Goal: Find specific page/section

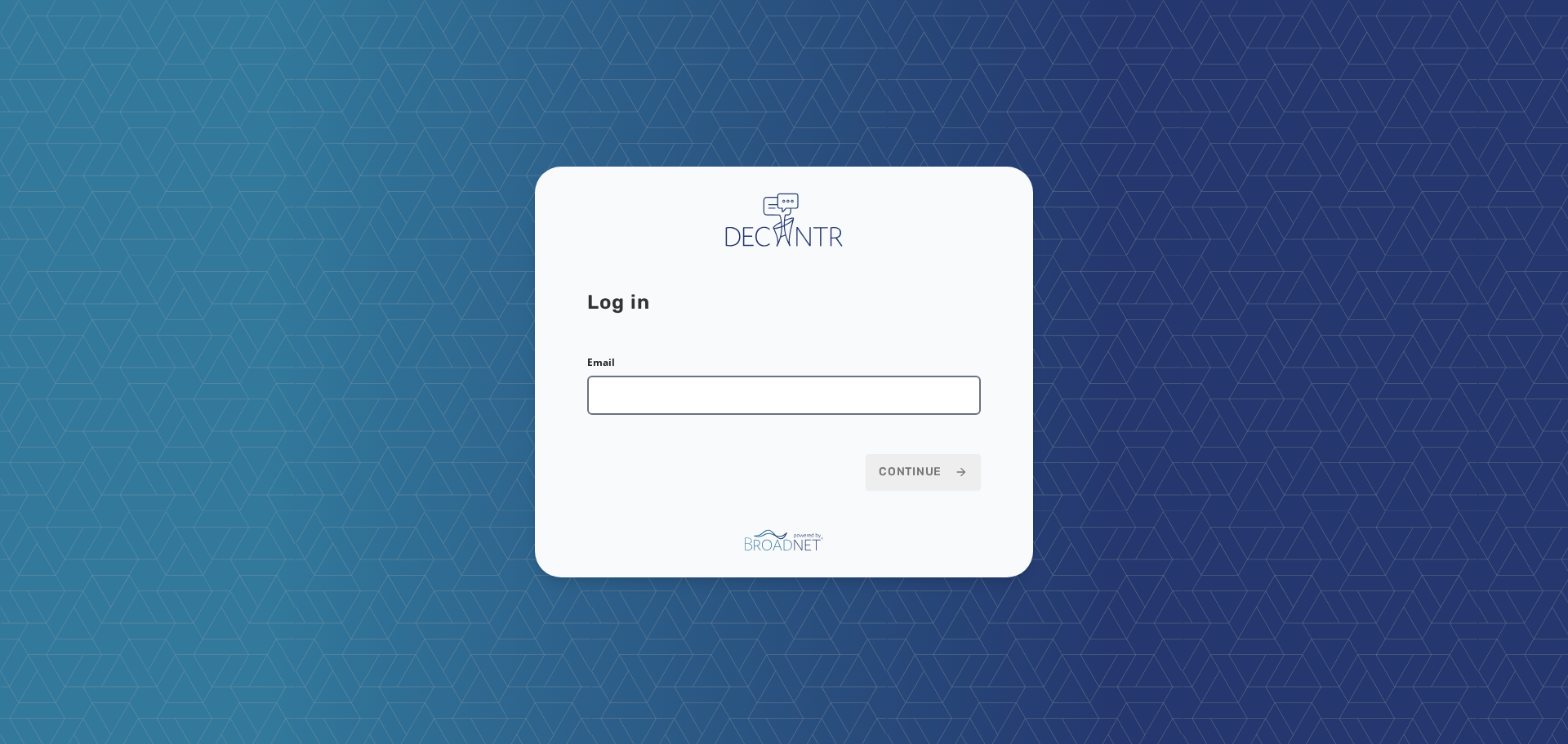
type input "**********"
click at [929, 475] on span "Continue" at bounding box center [923, 472] width 89 height 17
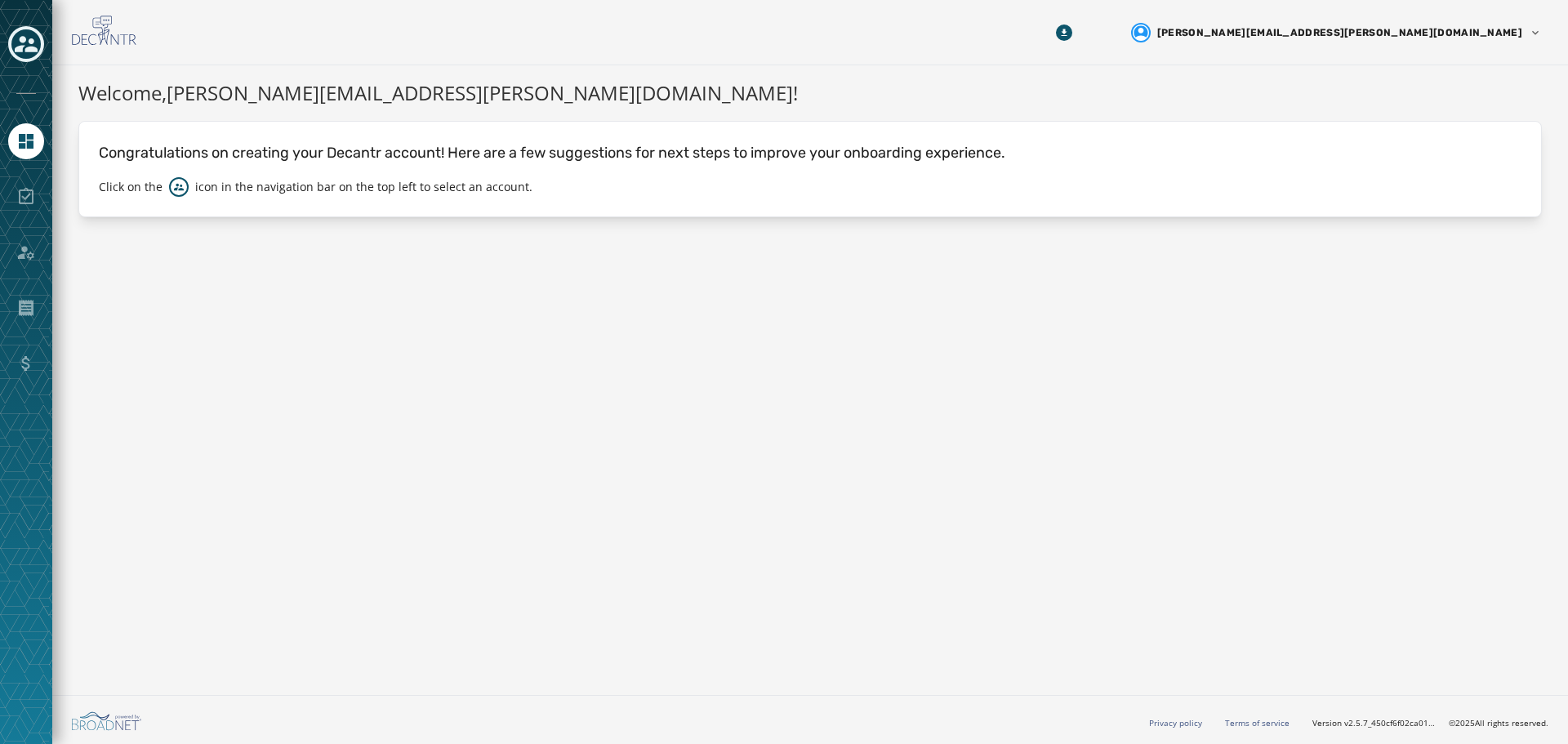
click at [34, 35] on icon "Toggle account select drawer" at bounding box center [26, 43] width 23 height 23
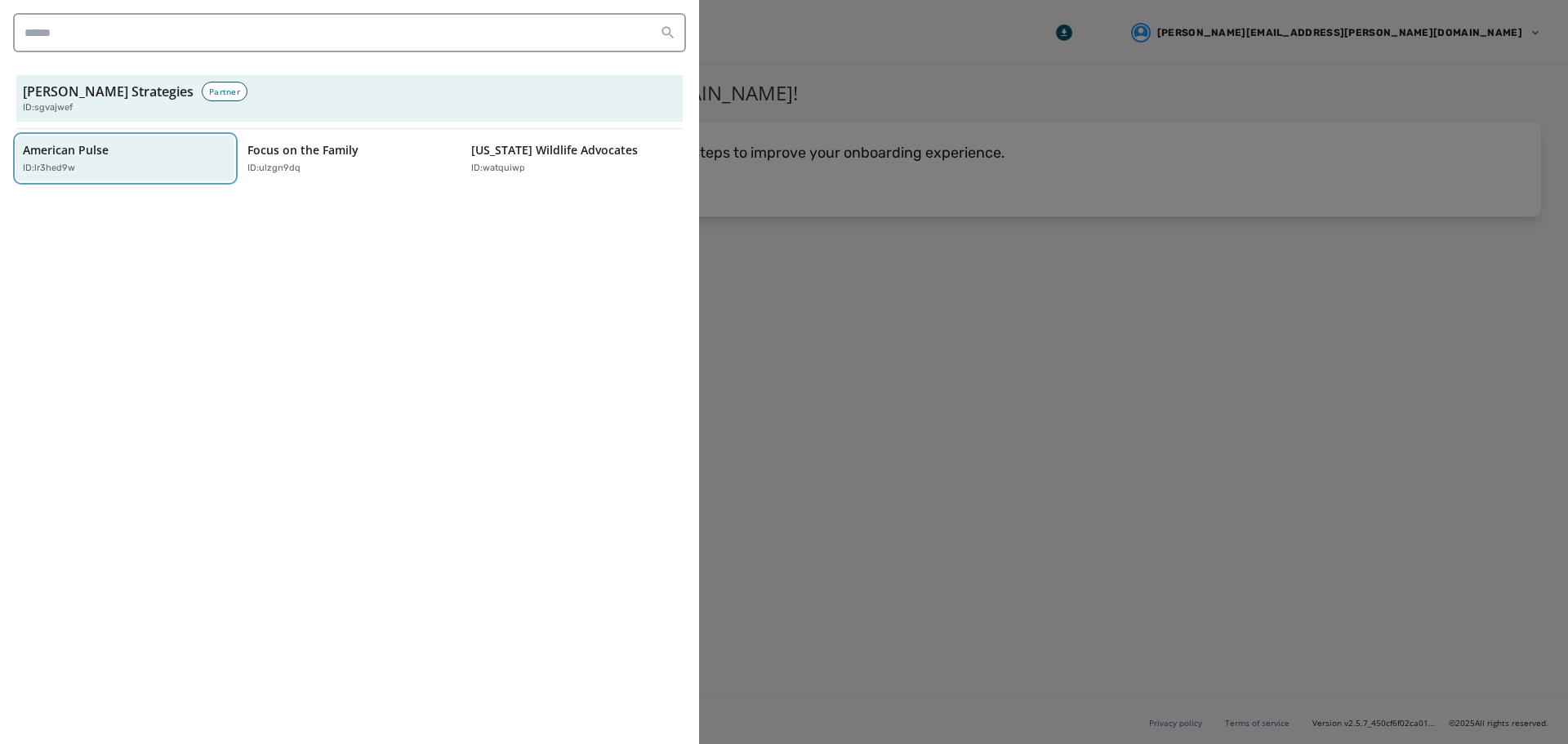
click at [44, 169] on p "ID: lr3hed9w" at bounding box center [48, 169] width 52 height 14
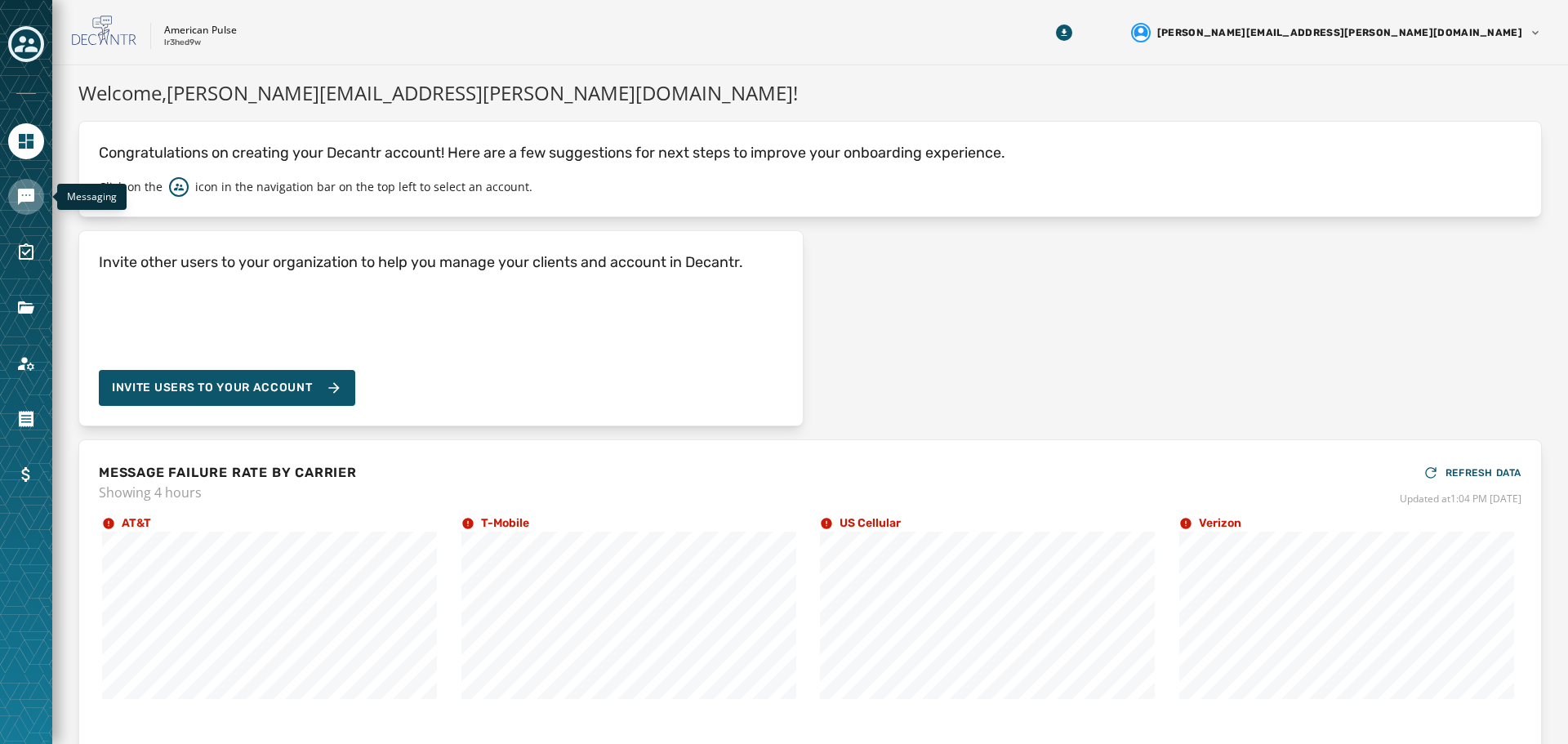
click at [24, 199] on icon "Navigate to Messaging" at bounding box center [26, 197] width 17 height 17
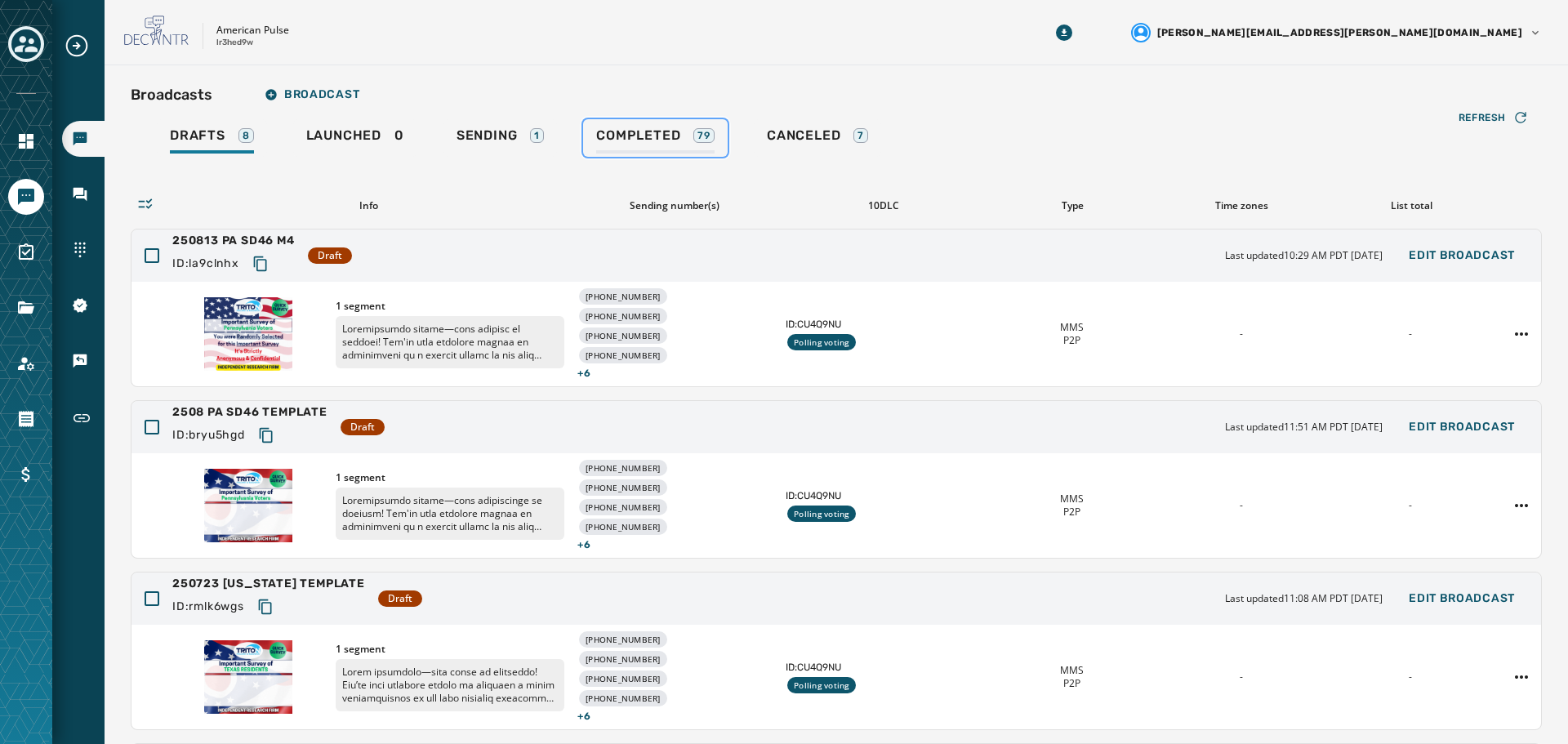
click at [653, 129] on span "Completed" at bounding box center [637, 135] width 84 height 17
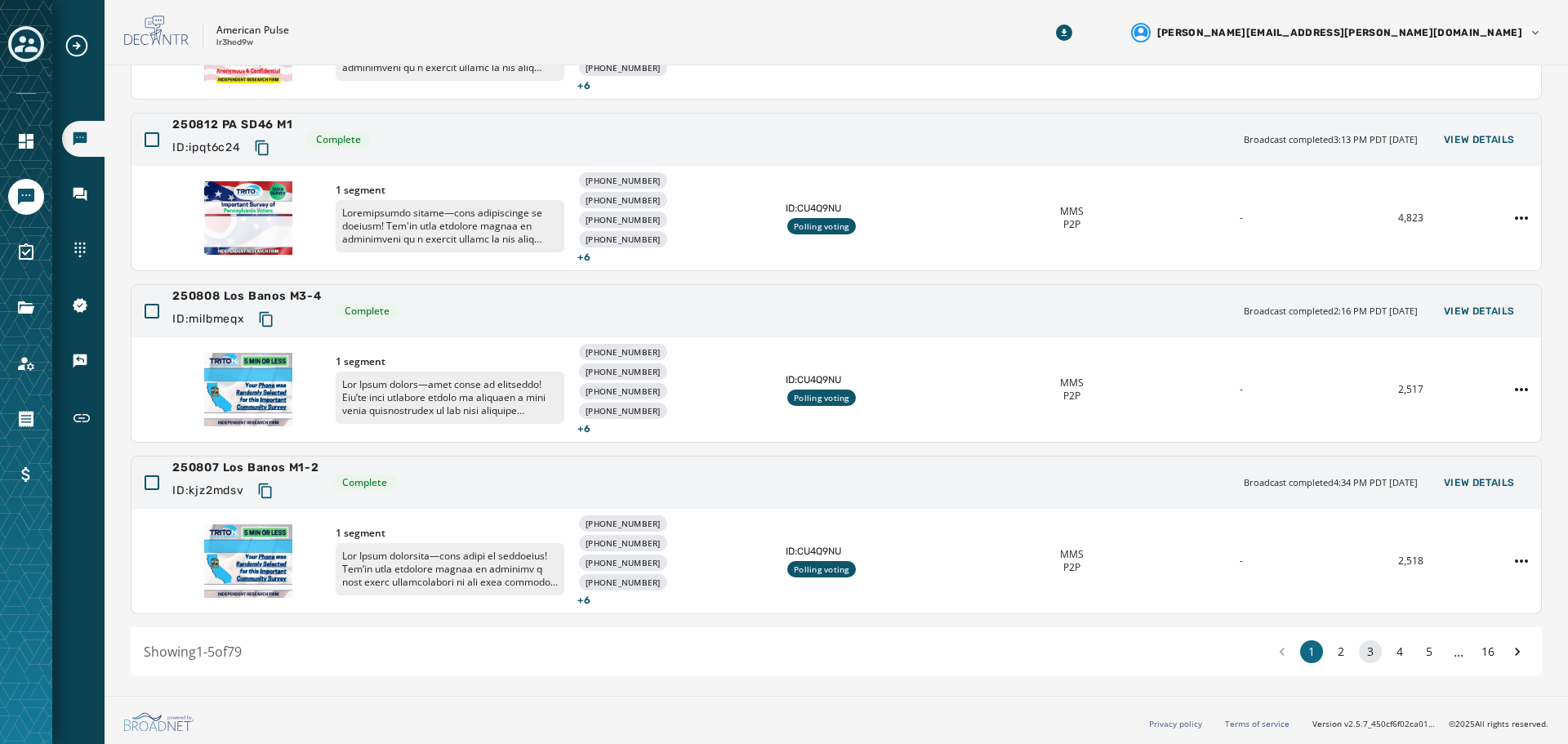
scroll to position [460, 0]
click at [1330, 648] on button "2" at bounding box center [1340, 650] width 23 height 23
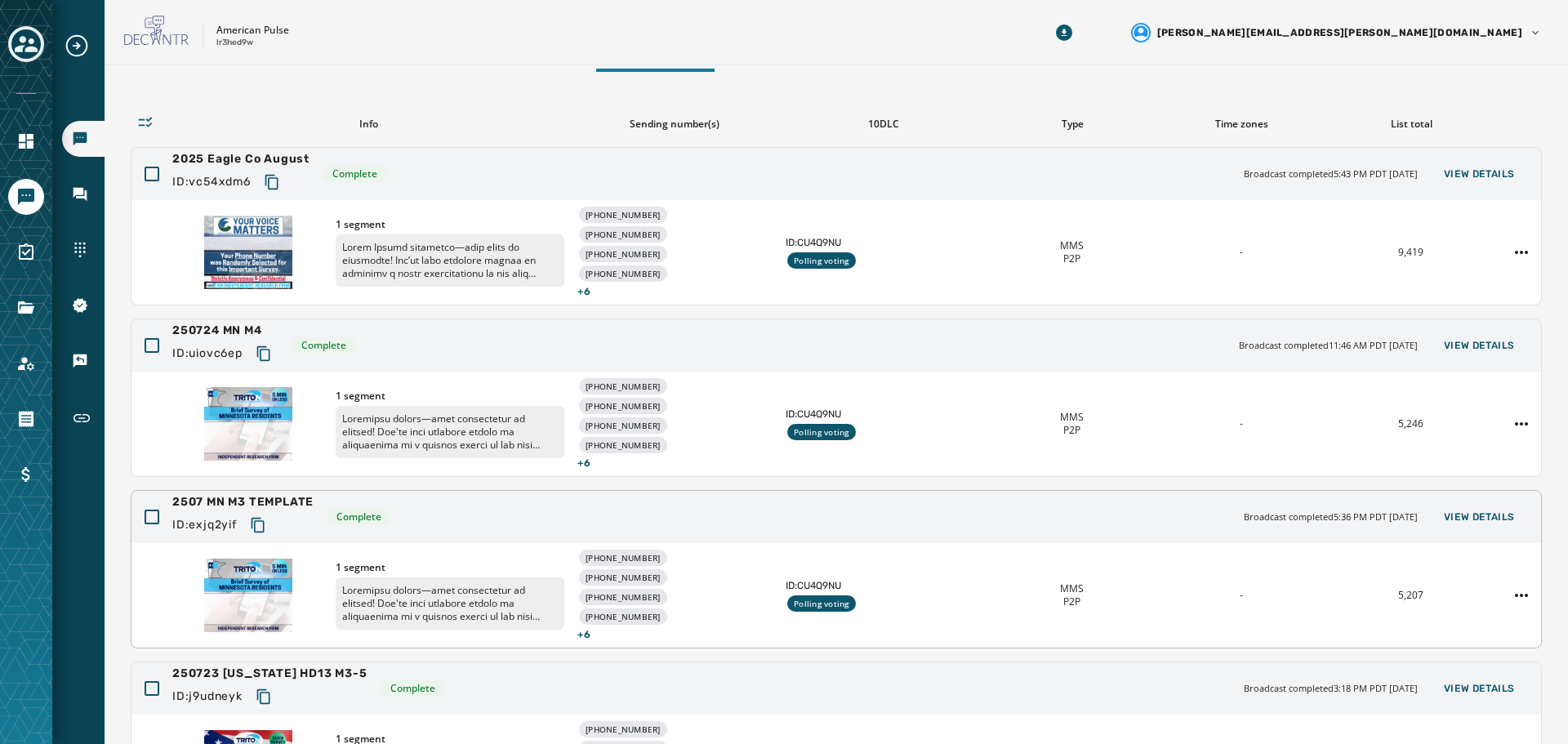
scroll to position [164, 0]
